Goal: Navigation & Orientation: Find specific page/section

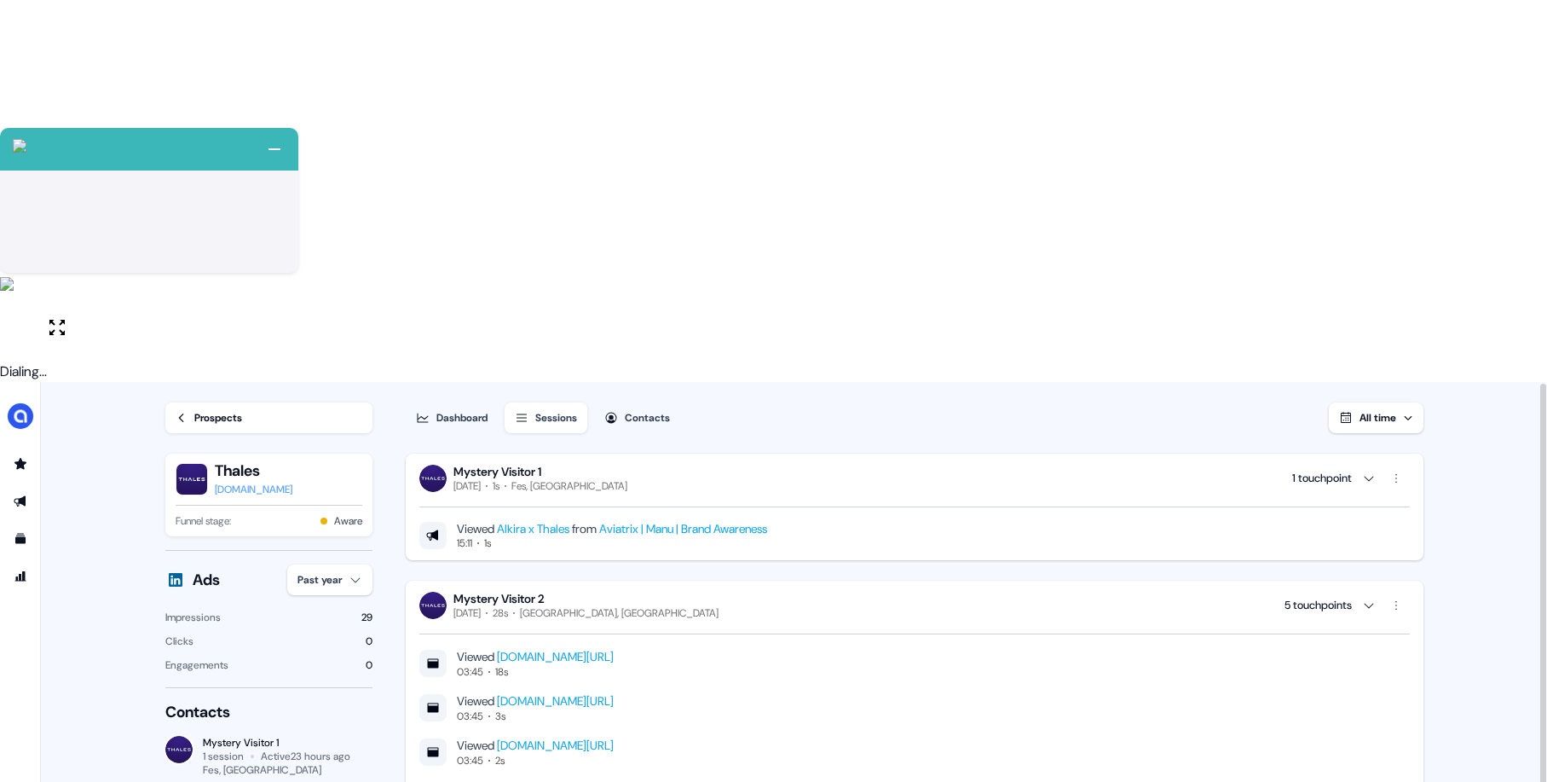
scroll to position [2382, 0]
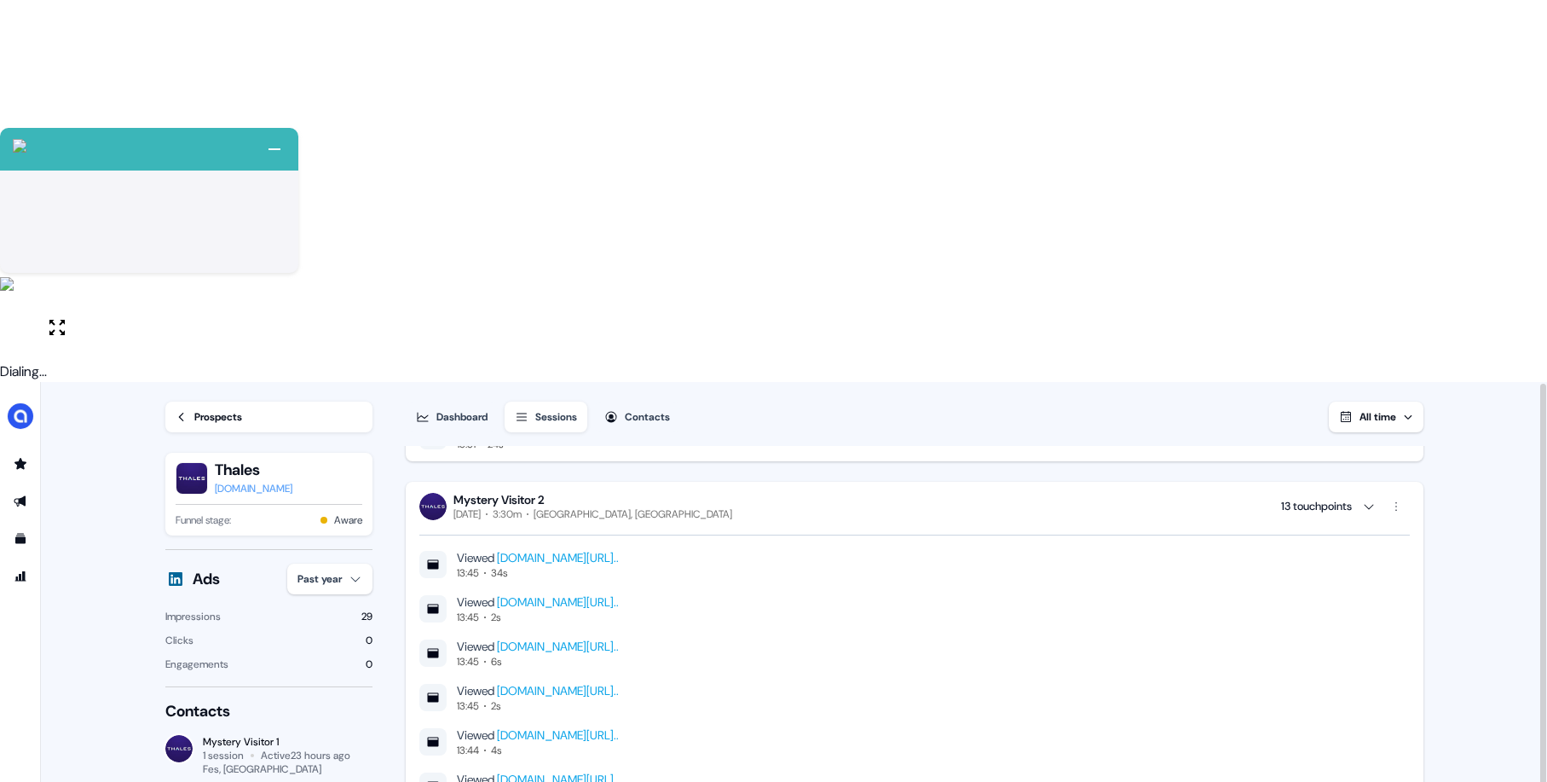
click at [208, 408] on div "Prospects" at bounding box center [218, 416] width 48 height 17
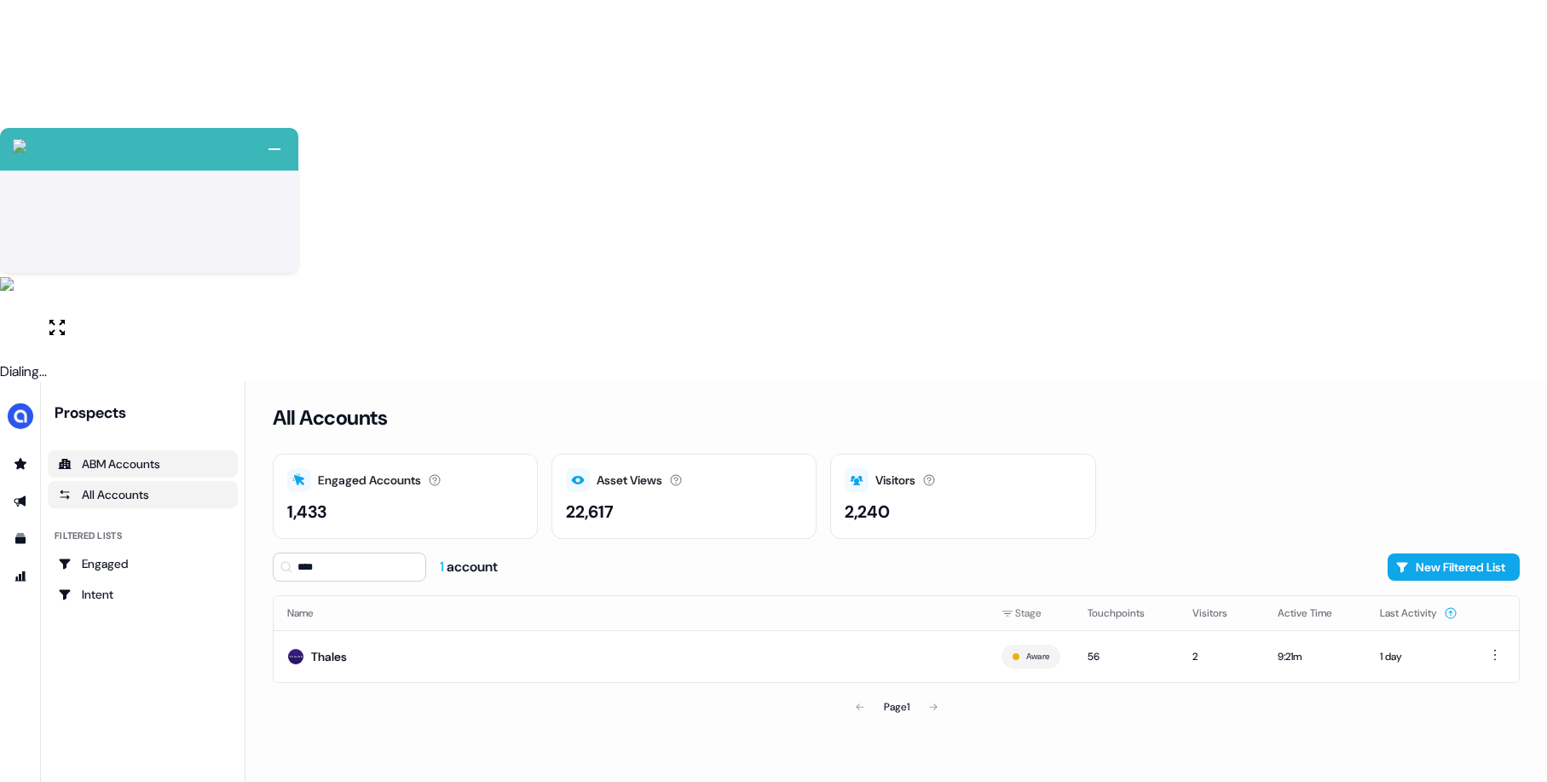
click at [84, 455] on div "ABM Accounts" at bounding box center [143, 463] width 170 height 17
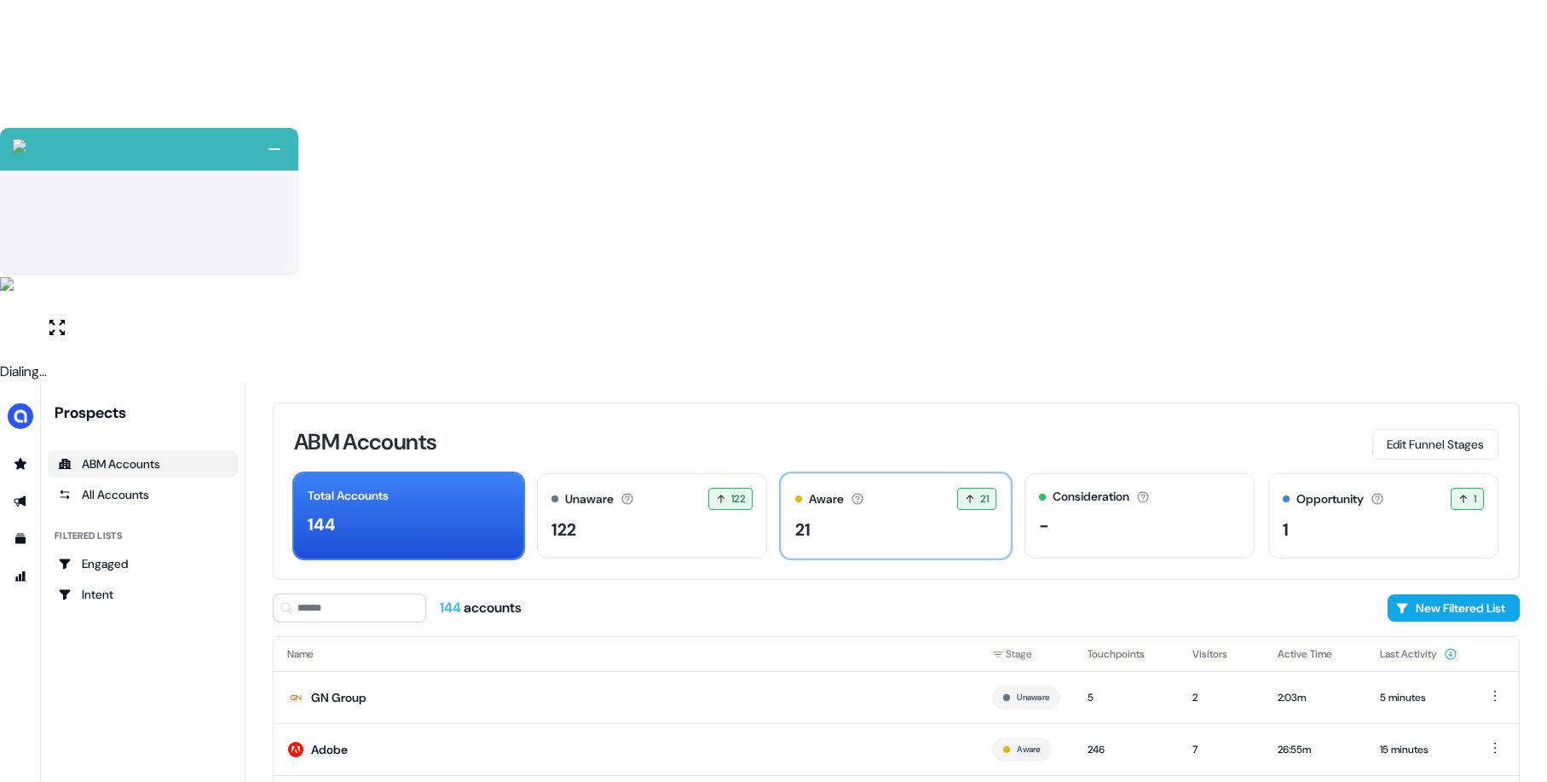
click at [850, 517] on div "21" at bounding box center [895, 530] width 201 height 26
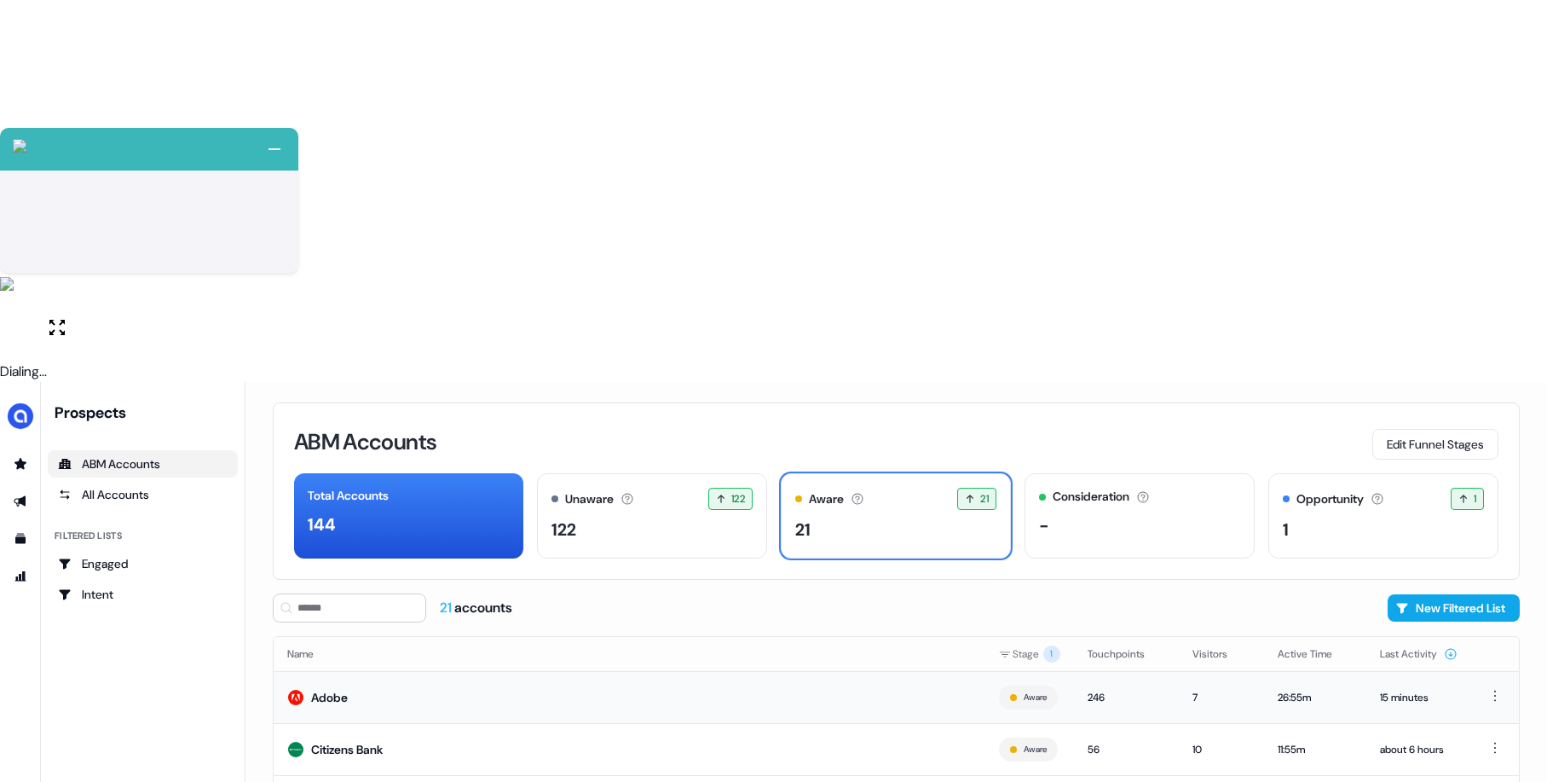
click at [1331, 689] on div "26:55m" at bounding box center [1315, 697] width 75 height 17
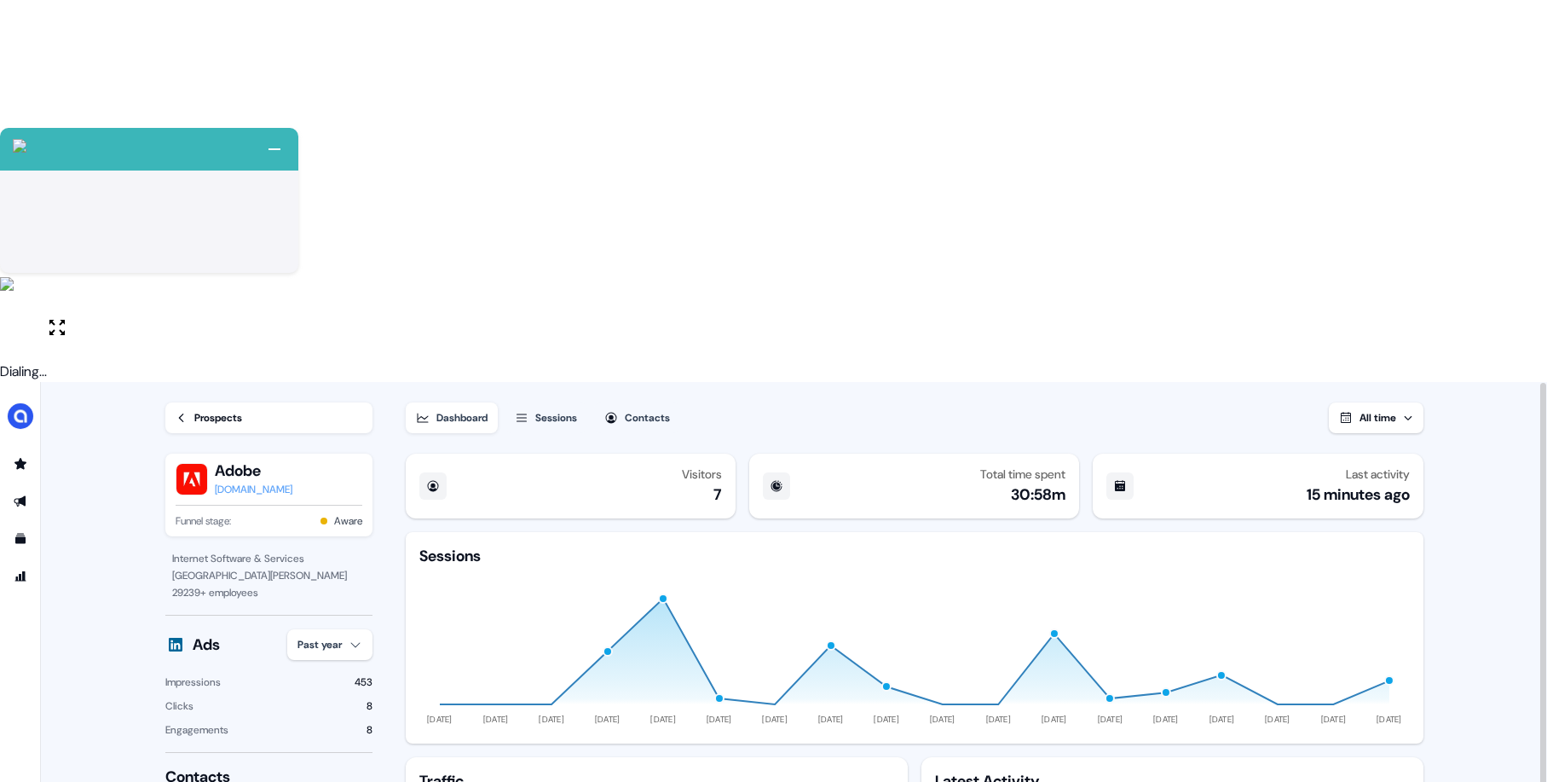
click at [637, 409] on div "Contacts" at bounding box center [647, 417] width 45 height 17
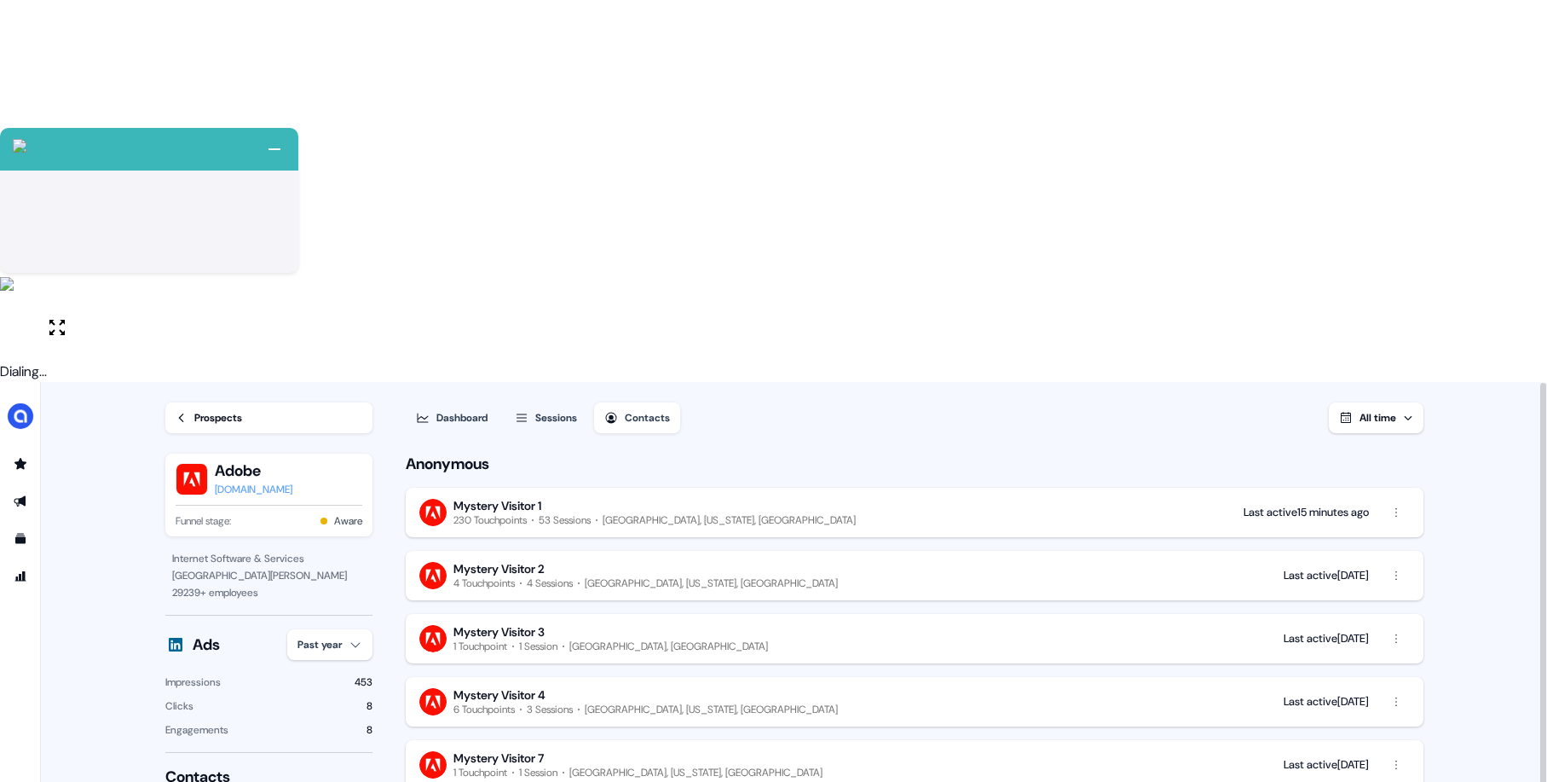
click at [561, 409] on div "Sessions" at bounding box center [556, 417] width 42 height 17
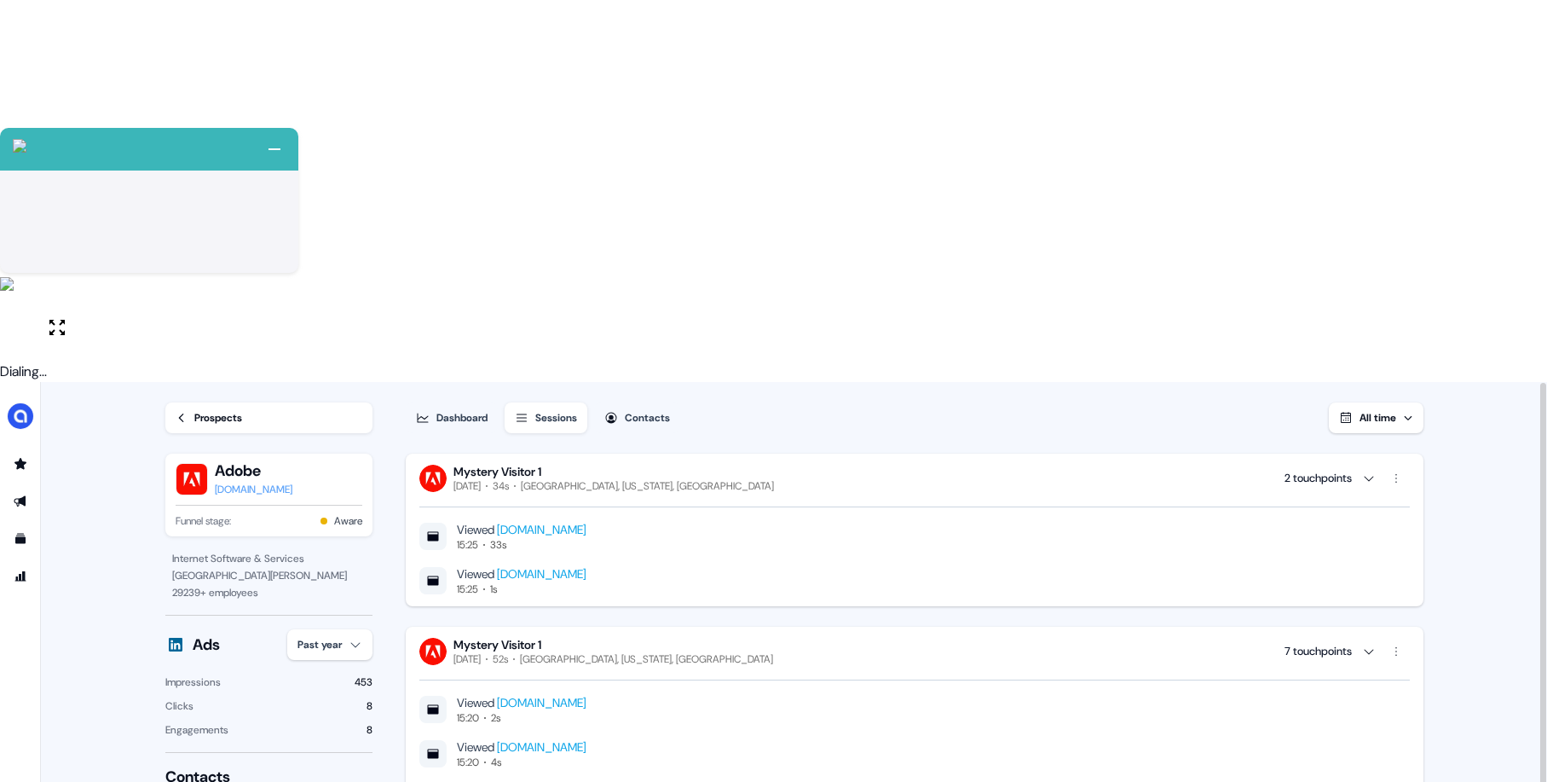
click at [457, 409] on div "Dashboard" at bounding box center [461, 417] width 51 height 17
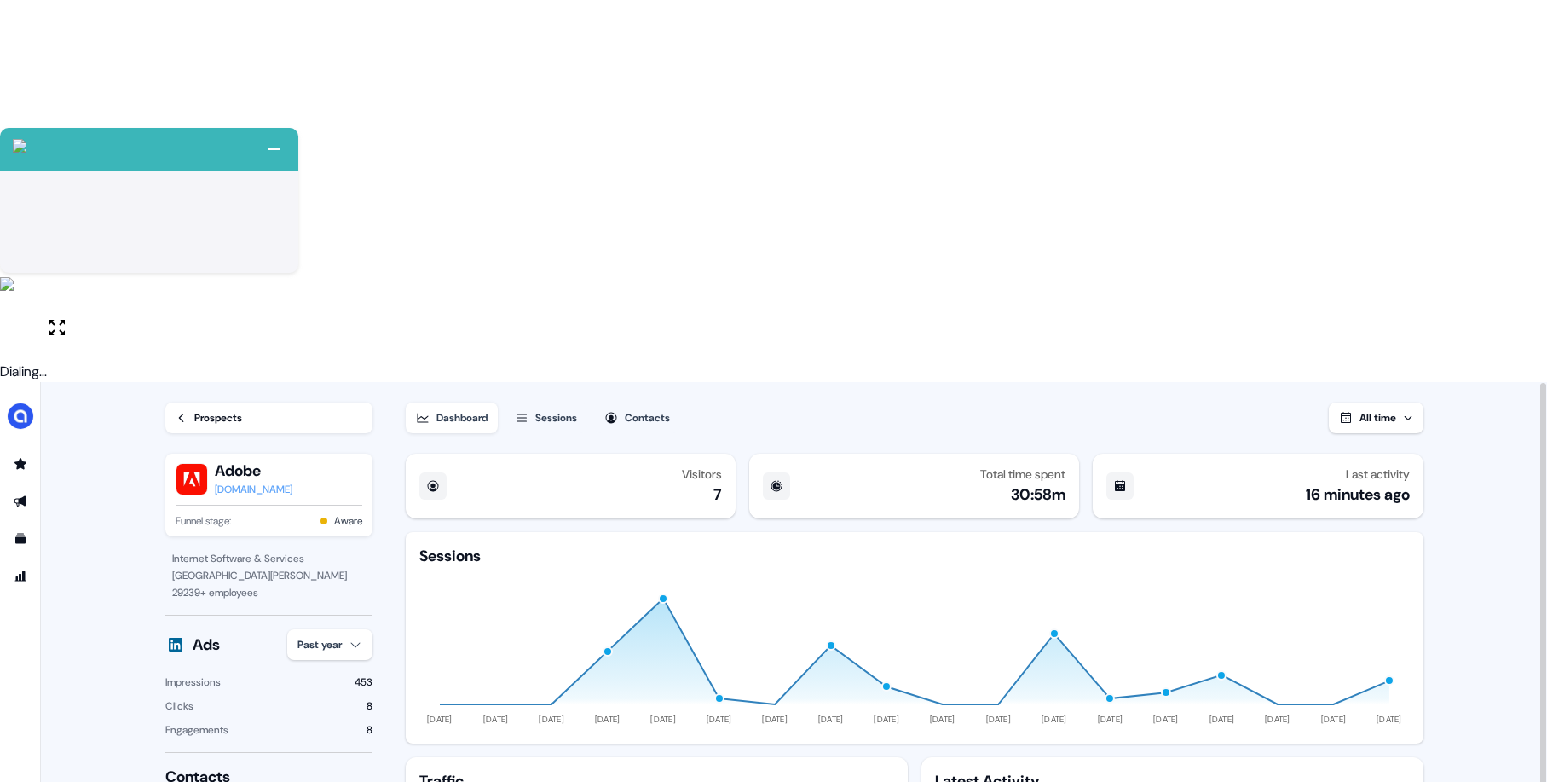
click at [220, 409] on div "Prospects" at bounding box center [218, 417] width 48 height 17
